Goal: Task Accomplishment & Management: Complete application form

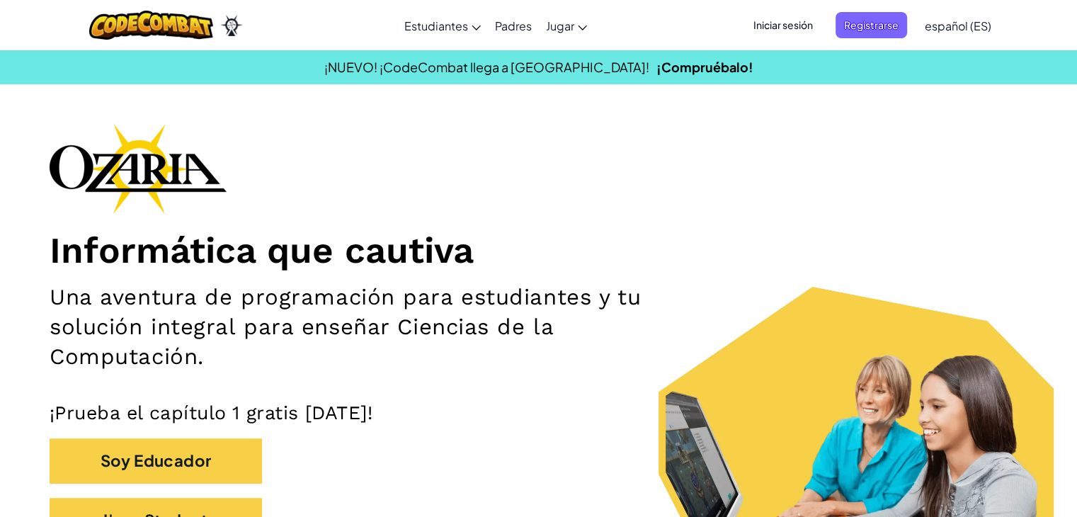
click at [807, 21] on span "Iniciar sesión" at bounding box center [783, 25] width 76 height 26
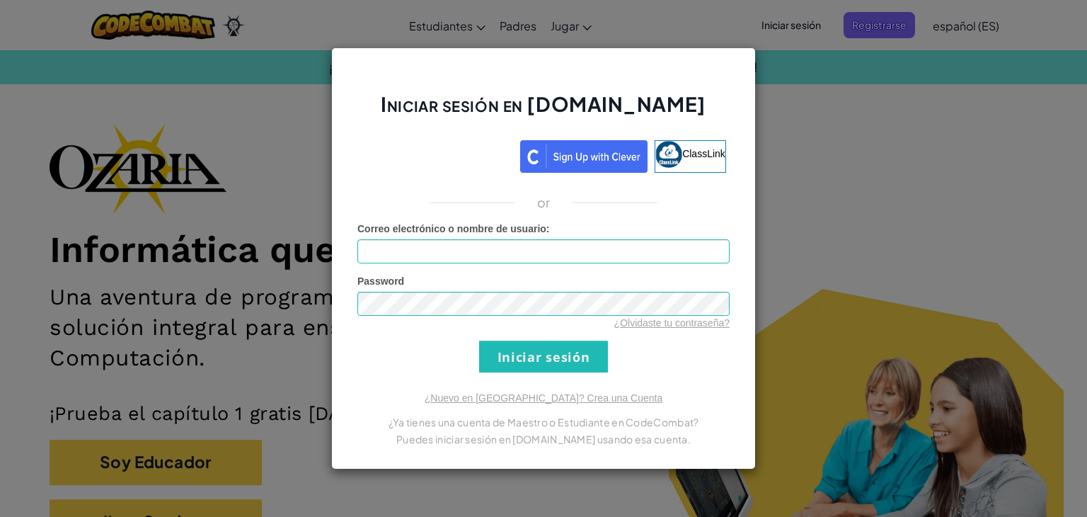
click at [790, 110] on div "Iniciar sesión en Ozaria.com ClassLink or Error desconocido. Correo electrónico…" at bounding box center [543, 258] width 1087 height 517
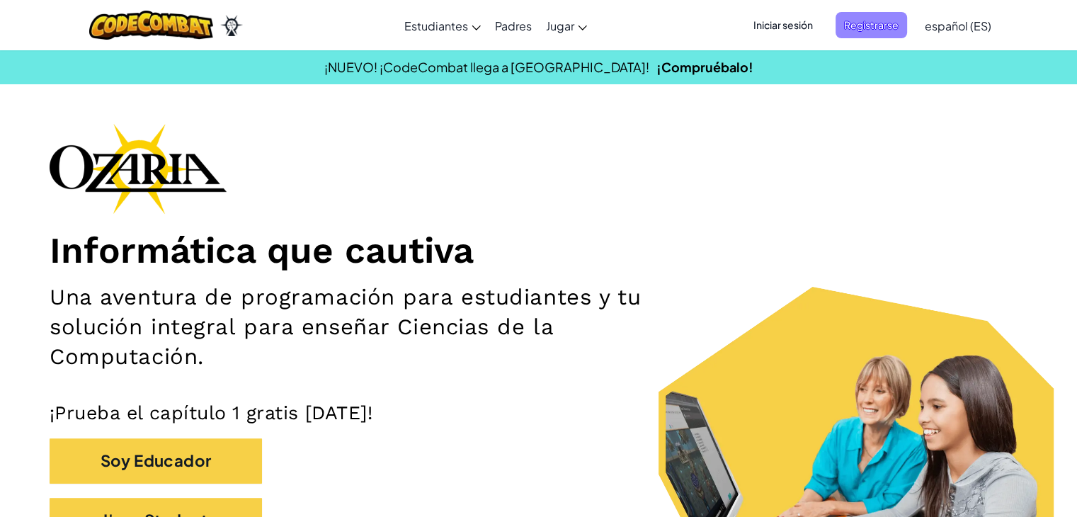
click at [868, 23] on span "Registrarse" at bounding box center [870, 25] width 71 height 26
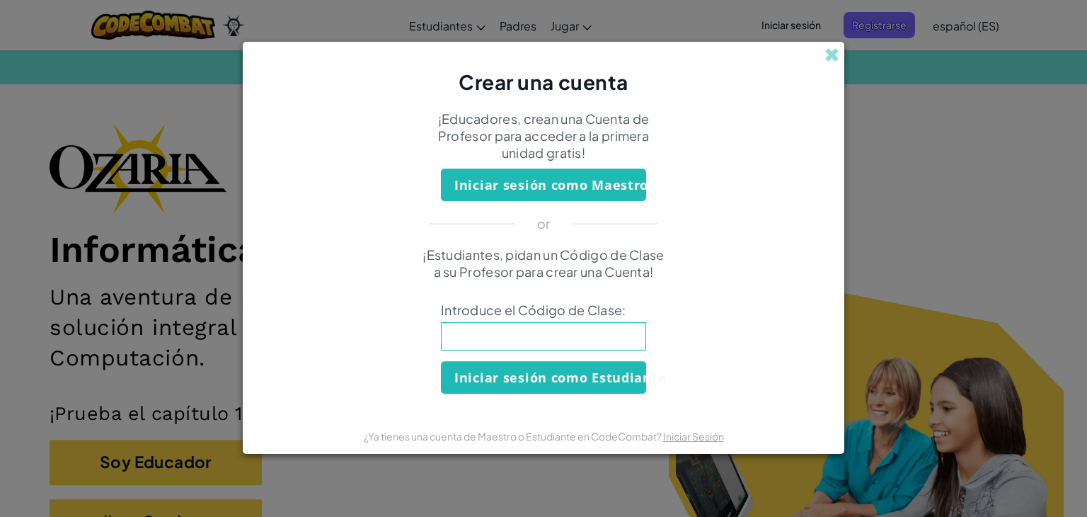
click at [517, 329] on input at bounding box center [543, 336] width 205 height 28
type input "FastNightEast"
click at [569, 383] on button "Iniciar sesión como Estudiante" at bounding box center [543, 377] width 205 height 33
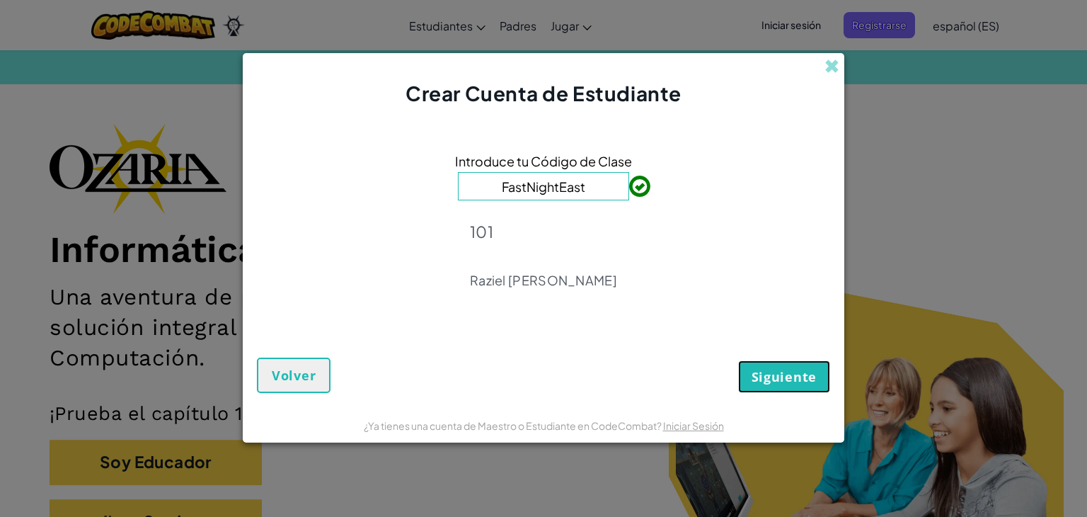
click at [782, 369] on span "Siguiente" at bounding box center [784, 376] width 65 height 17
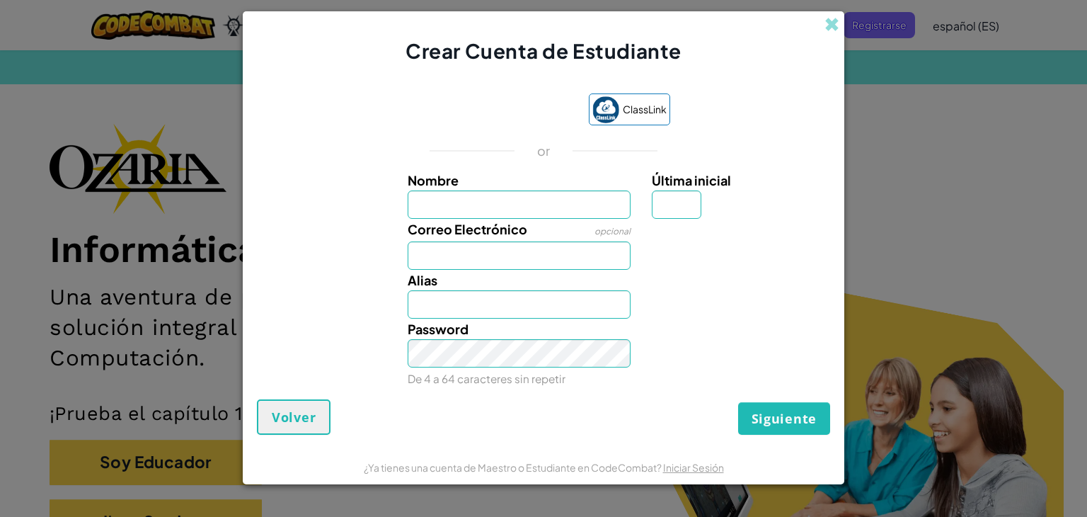
click at [481, 202] on input "Nombre" at bounding box center [520, 204] width 224 height 28
type input "Naomi"
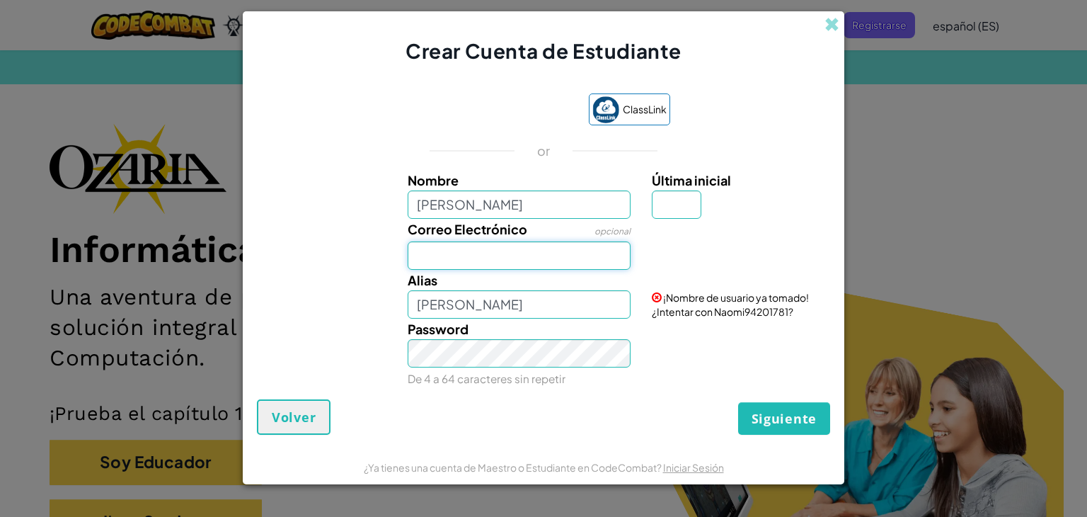
click at [489, 257] on input "Correo Electrónico" at bounding box center [520, 255] width 224 height 28
click at [496, 302] on input "Naomi" at bounding box center [520, 304] width 224 height 28
click at [459, 253] on input "Correo Electrónico" at bounding box center [520, 255] width 224 height 28
type input "AL07119840@tecmilenio.mx"
click at [687, 198] on input "Última inicial" at bounding box center [677, 204] width 50 height 28
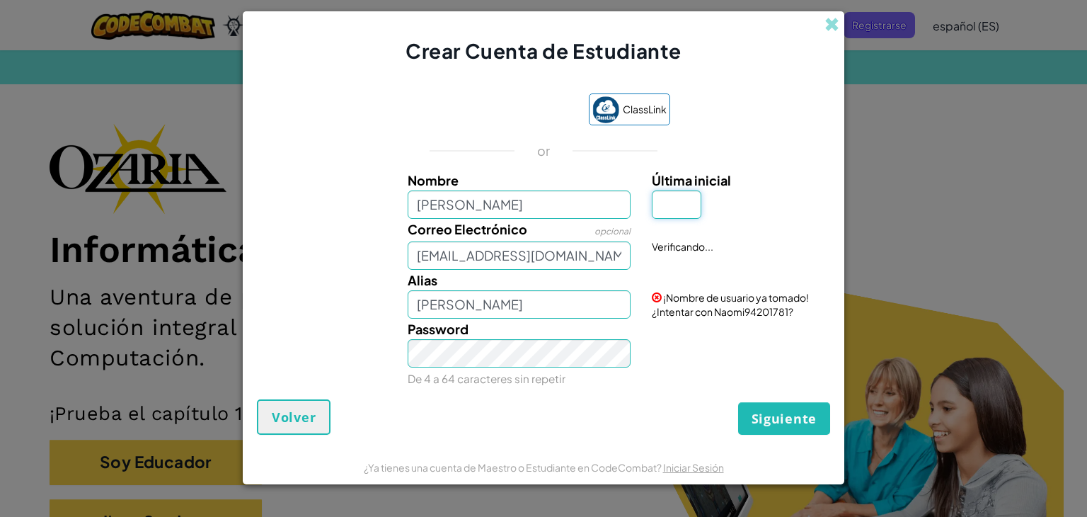
click at [684, 202] on input "Última inicial" at bounding box center [677, 204] width 50 height 28
type input "O"
type input "NaomiO"
click at [496, 202] on input "Naomi" at bounding box center [520, 204] width 224 height 28
drag, startPoint x: 505, startPoint y: 206, endPoint x: 454, endPoint y: 201, distance: 51.2
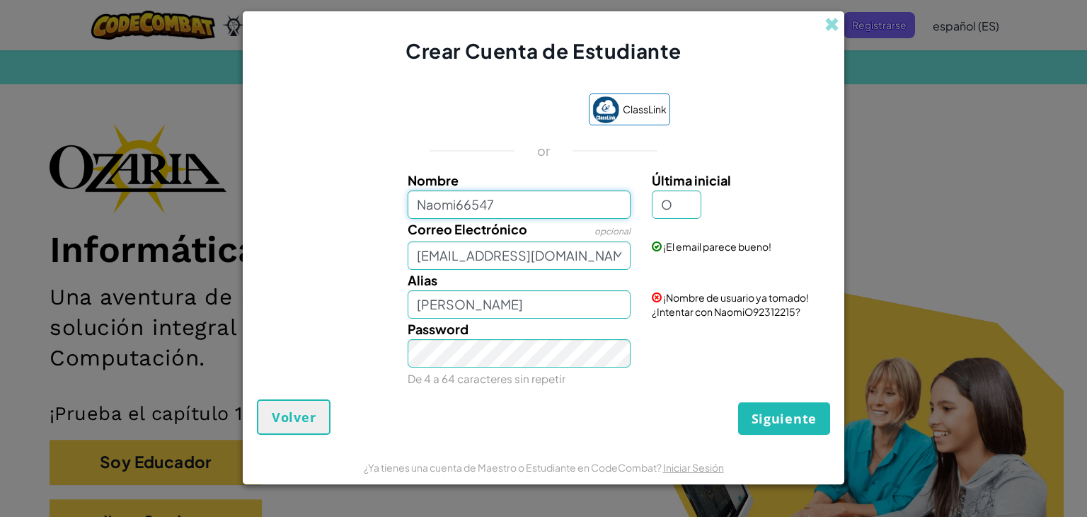
click at [454, 201] on input "Naomi66547" at bounding box center [520, 204] width 224 height 28
click at [517, 195] on input "Naomi74566" at bounding box center [520, 204] width 224 height 28
drag, startPoint x: 501, startPoint y: 202, endPoint x: 457, endPoint y: 202, distance: 44.6
click at [457, 202] on input "Naomi74566" at bounding box center [520, 204] width 224 height 28
type input "Naomi74566"
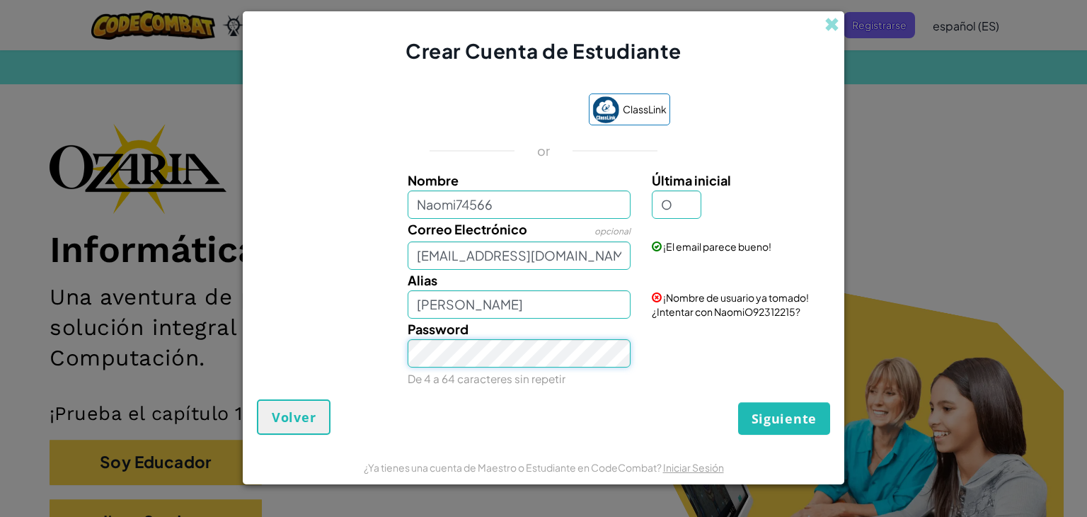
type input "Naomi74566O"
click at [571, 309] on input "Naomi74566O" at bounding box center [520, 304] width 224 height 28
drag, startPoint x: 527, startPoint y: 207, endPoint x: 454, endPoint y: 210, distance: 72.9
click at [454, 210] on input "Naomi74566" at bounding box center [520, 204] width 224 height 28
type input "Naomi"
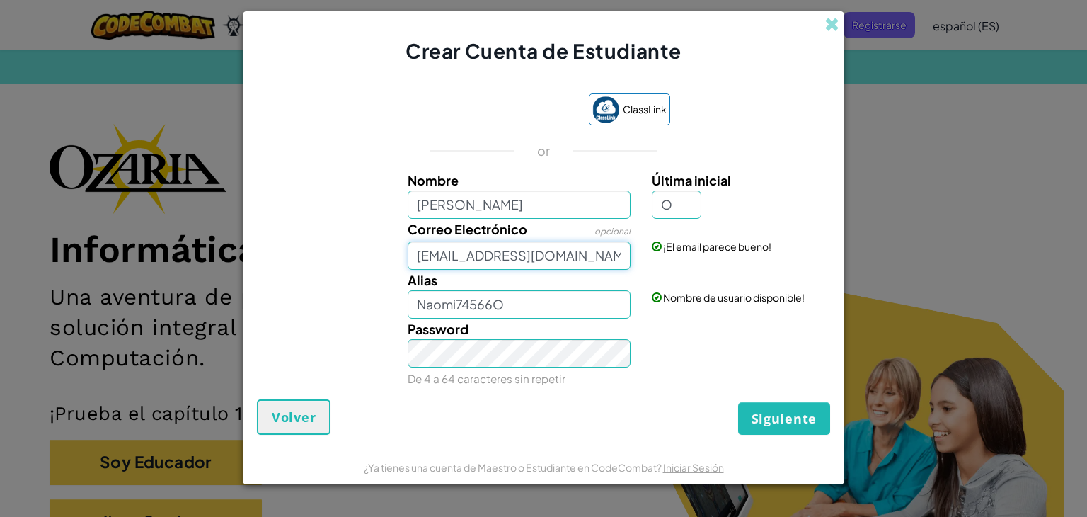
type input "NaomiO"
click at [540, 241] on input "AL07119840@tecmilenio.mx" at bounding box center [520, 255] width 224 height 28
click at [515, 196] on input "Naomi" at bounding box center [520, 204] width 224 height 28
type input "Naomi66547"
type input "Naomi66547O"
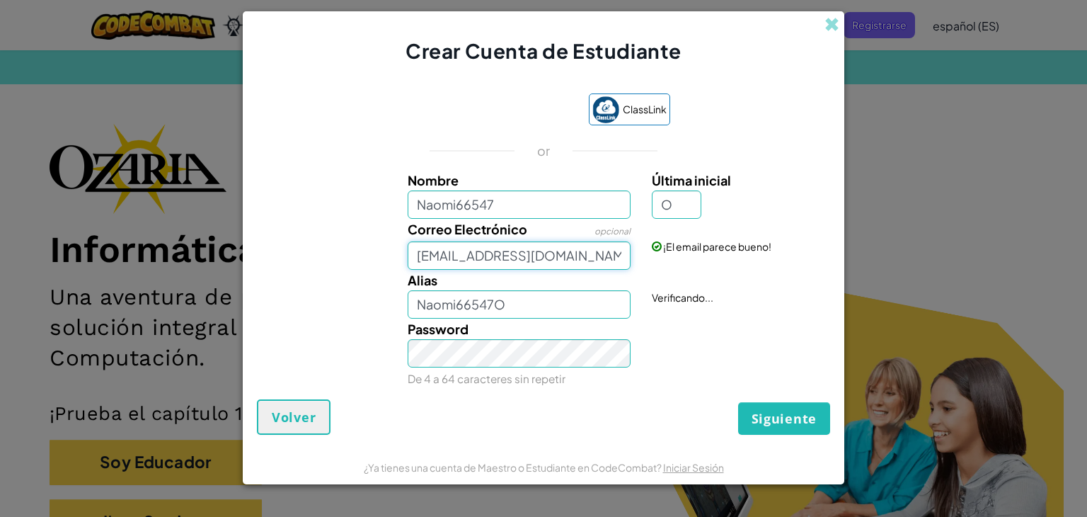
click at [564, 251] on input "AL07119840@tecmilenio.mx" at bounding box center [520, 255] width 224 height 28
click at [559, 198] on input "Naomi66547" at bounding box center [520, 204] width 224 height 28
drag, startPoint x: 504, startPoint y: 207, endPoint x: 459, endPoint y: 210, distance: 45.4
click at [459, 210] on input "Naomi66547" at bounding box center [520, 204] width 224 height 28
type input "Naomi74566"
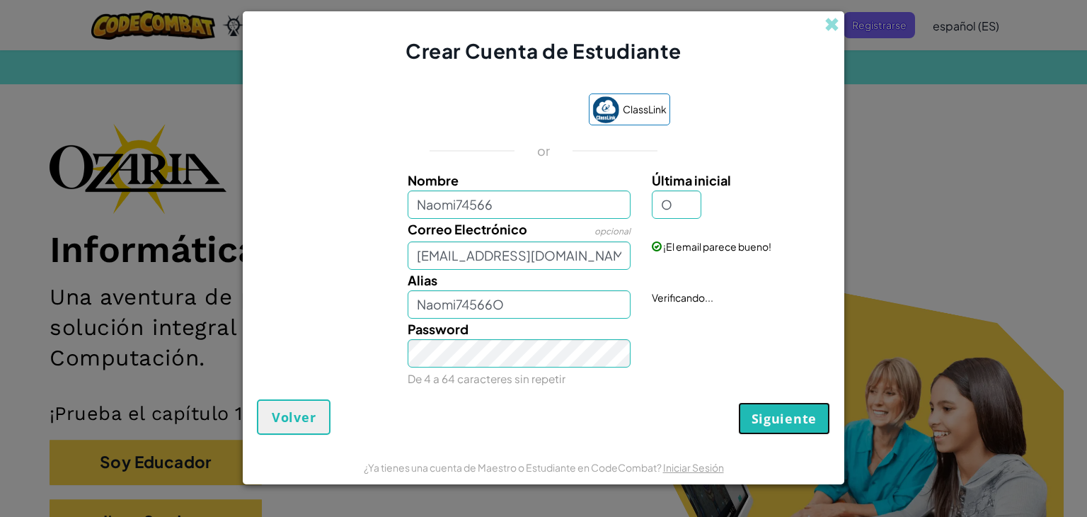
click at [796, 418] on span "Siguiente" at bounding box center [784, 418] width 65 height 17
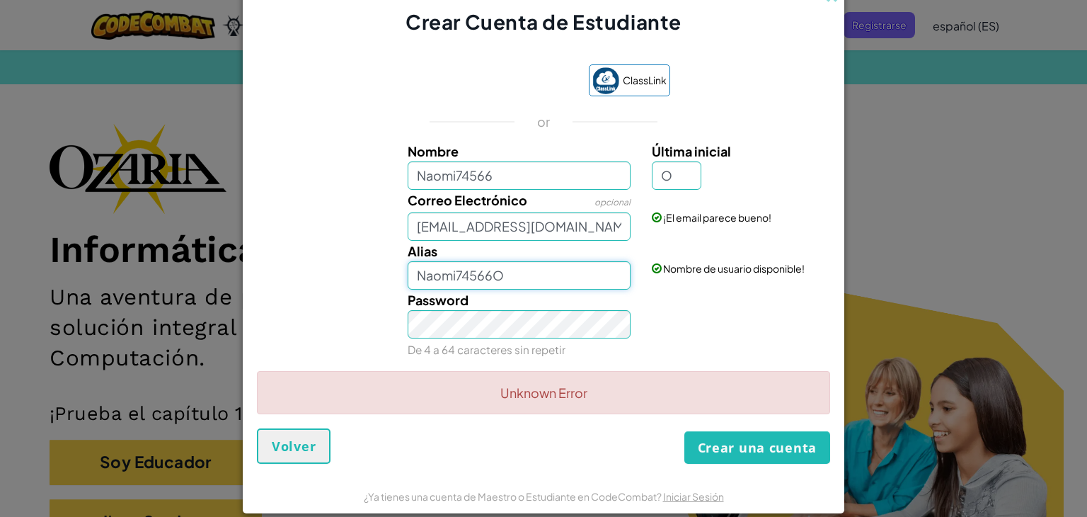
drag, startPoint x: 541, startPoint y: 277, endPoint x: 451, endPoint y: 282, distance: 90.0
click at [451, 282] on input "Naomi74566O" at bounding box center [520, 275] width 224 height 28
click at [453, 307] on label "Password" at bounding box center [438, 300] width 61 height 21
click at [490, 264] on input "Naomi" at bounding box center [520, 275] width 224 height 28
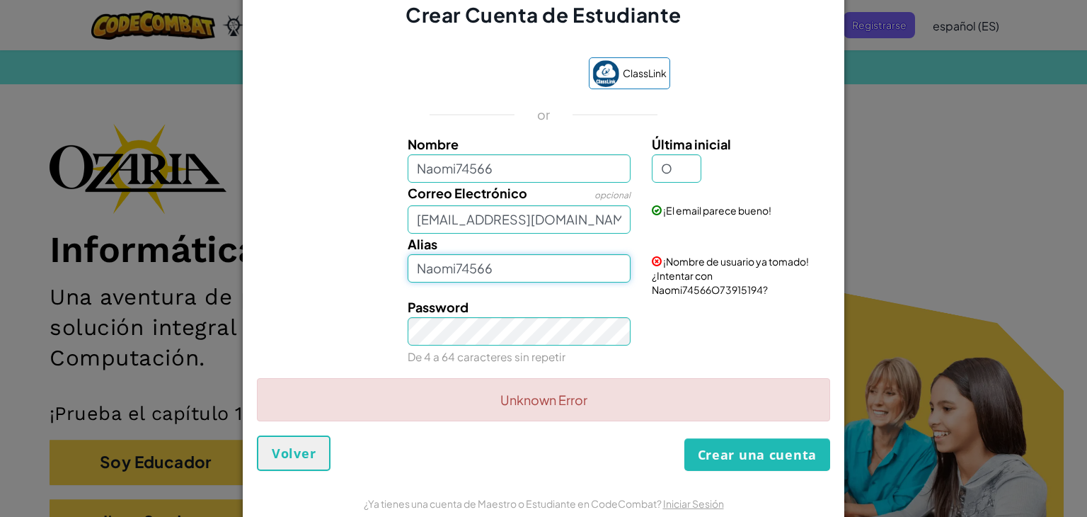
drag, startPoint x: 524, startPoint y: 279, endPoint x: 536, endPoint y: 281, distance: 12.2
click at [527, 282] on input "Naomi74566" at bounding box center [520, 268] width 224 height 28
type input "Naomi74566"
click at [646, 326] on div "Password De 4 a 64 caracteres sin repetir" at bounding box center [544, 332] width 588 height 70
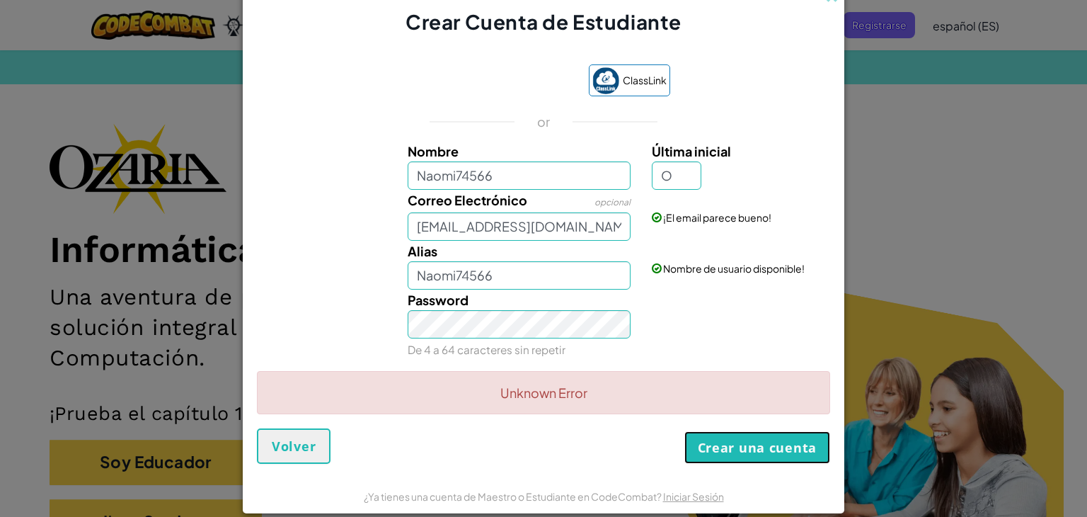
click at [739, 451] on button "Crear una cuenta" at bounding box center [758, 447] width 146 height 33
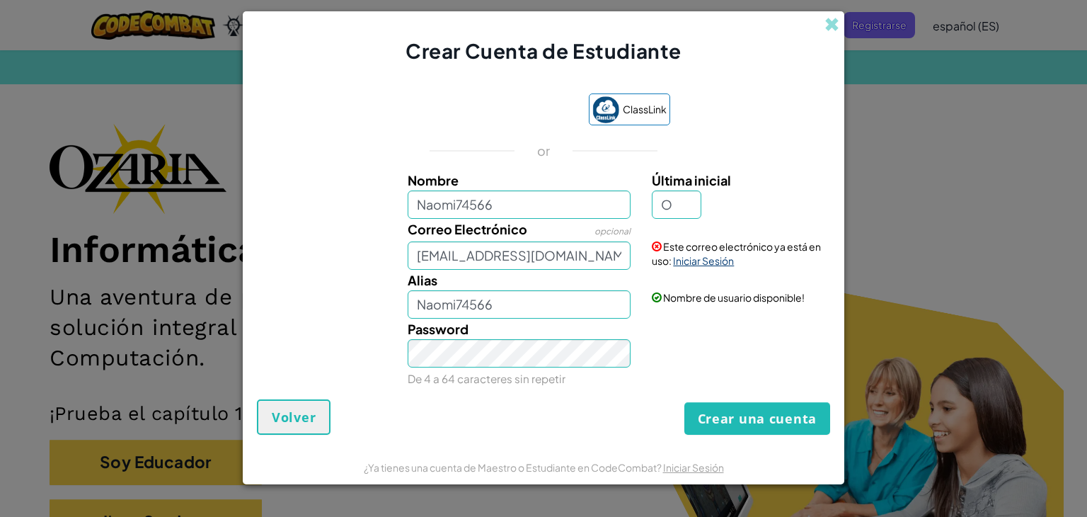
click at [720, 257] on link "Iniciar Sesión" at bounding box center [703, 260] width 61 height 13
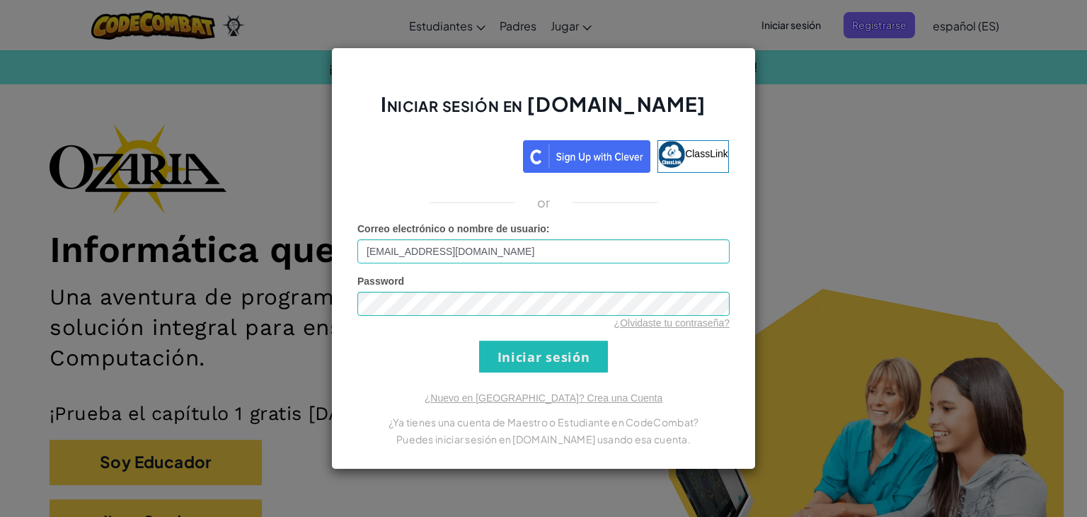
click at [609, 344] on form "Correo electrónico o nombre de usuario : AL07119840@tecmilenio.mx Password ¿Olv…" at bounding box center [543, 297] width 372 height 151
click at [577, 346] on input "Iniciar sesión" at bounding box center [543, 356] width 129 height 32
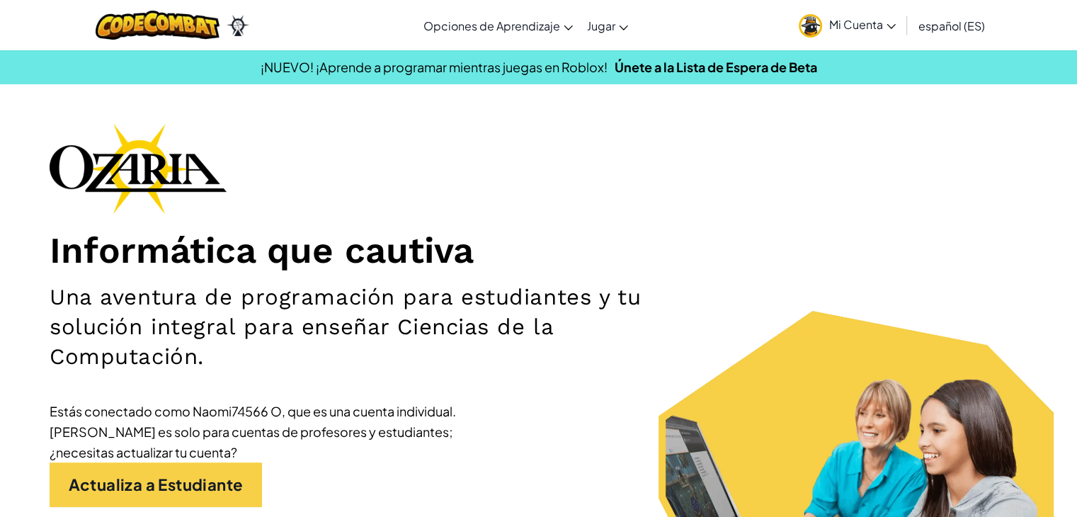
click at [740, 199] on div "Informática que cautiva Una aventura de programación para estudiantes y tu solu…" at bounding box center [539, 351] width 978 height 457
click at [853, 29] on span "Mi Cuenta" at bounding box center [862, 24] width 67 height 15
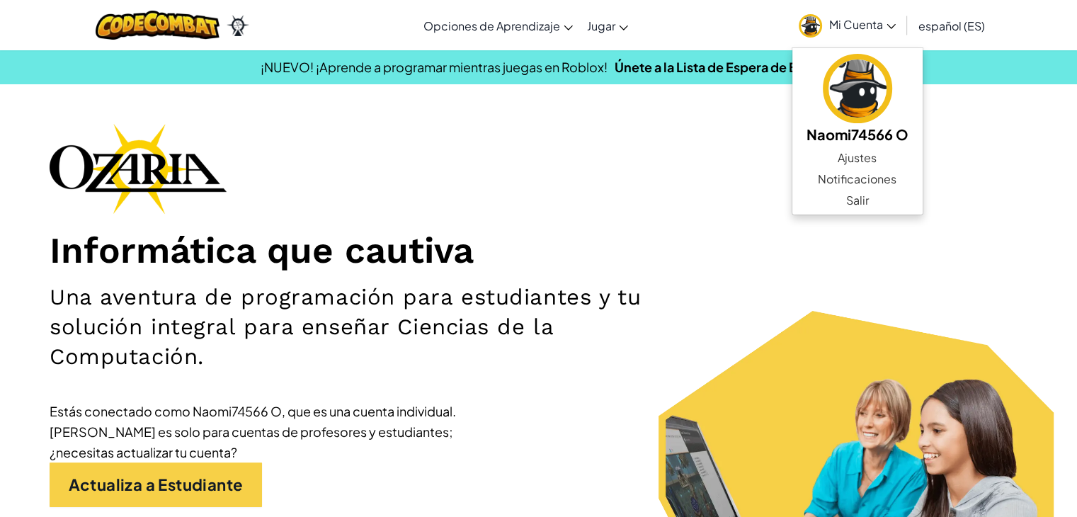
click at [617, 195] on div "Informática que cautiva Una aventura de programación para estudiantes y tu solu…" at bounding box center [539, 351] width 978 height 457
